Goal: Communication & Community: Answer question/provide support

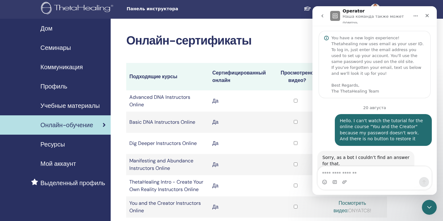
scroll to position [252, 0]
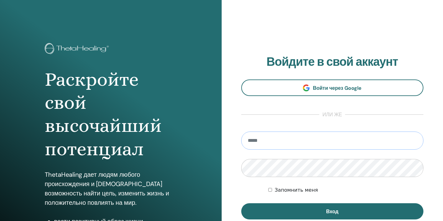
type input "**********"
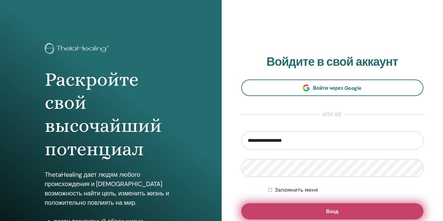
click at [286, 211] on button "Вход" at bounding box center [332, 211] width 183 height 16
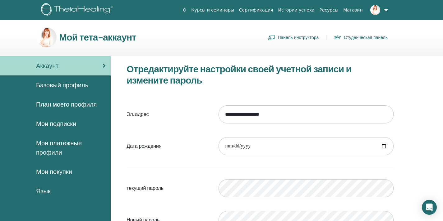
click at [292, 38] on link "Панель инструктора" at bounding box center [293, 37] width 51 height 10
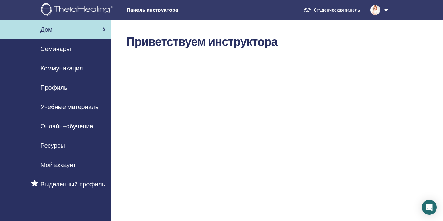
click at [67, 127] on span "Онлайн-обучение" at bounding box center [66, 125] width 53 height 9
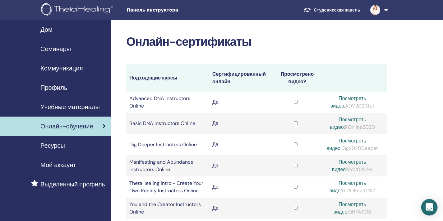
click at [430, 206] on icon "Open Intercom Messenger" at bounding box center [429, 207] width 7 height 8
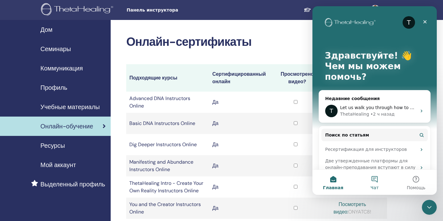
click at [375, 182] on button "Чат" at bounding box center [374, 182] width 41 height 25
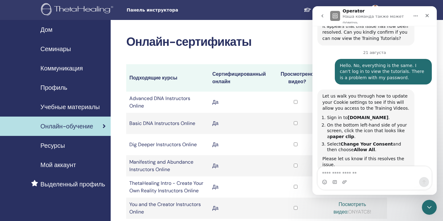
scroll to position [252, 0]
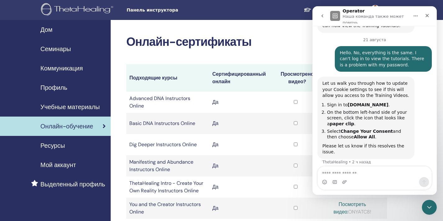
click at [344, 171] on textarea "Ваше сообщение..." at bounding box center [375, 171] width 114 height 11
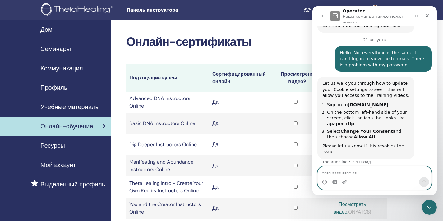
paste textarea "**********"
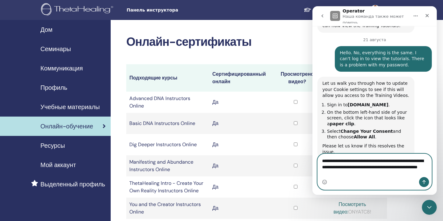
scroll to position [265, 0]
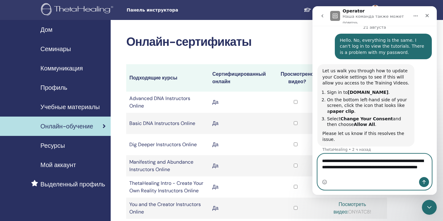
type textarea "**********"
click at [427, 179] on button "Отправить сообщение…" at bounding box center [424, 182] width 10 height 10
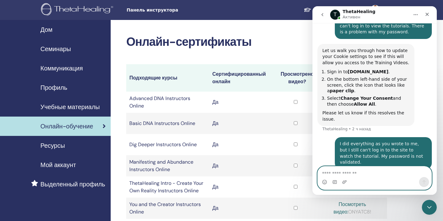
scroll to position [280, 0]
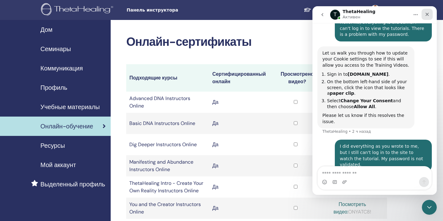
click at [428, 16] on icon "Закрыть" at bounding box center [427, 14] width 5 height 5
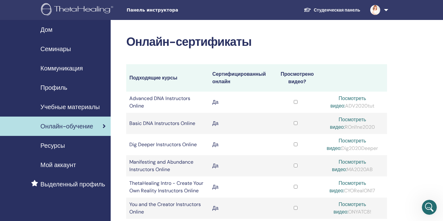
click at [107, 11] on img at bounding box center [78, 10] width 74 height 14
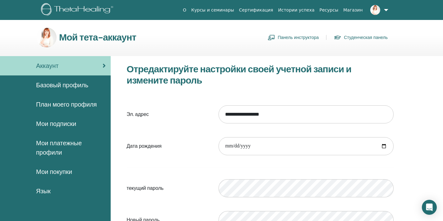
click at [304, 35] on link "Панель инструктора" at bounding box center [293, 37] width 51 height 10
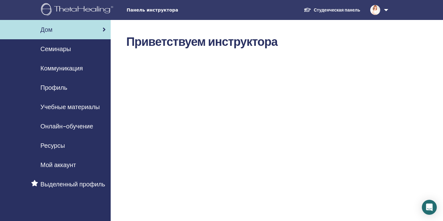
click at [73, 124] on span "Онлайн-обучение" at bounding box center [66, 125] width 53 height 9
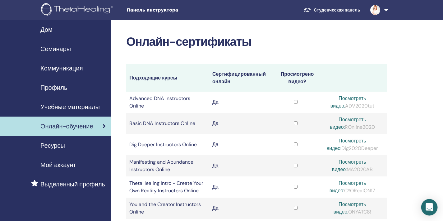
click at [425, 205] on div "Open Intercom Messenger" at bounding box center [430, 207] width 16 height 16
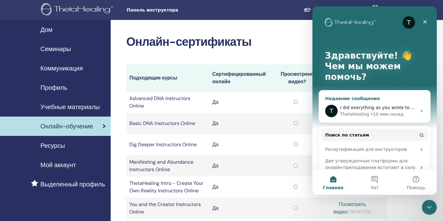
click at [384, 98] on div "Недавние сообщения" at bounding box center [375, 98] width 99 height 7
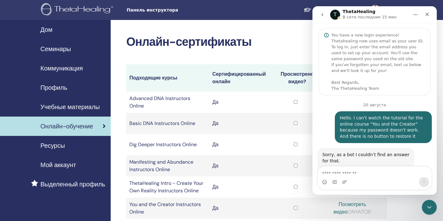
scroll to position [280, 0]
